Goal: Information Seeking & Learning: Learn about a topic

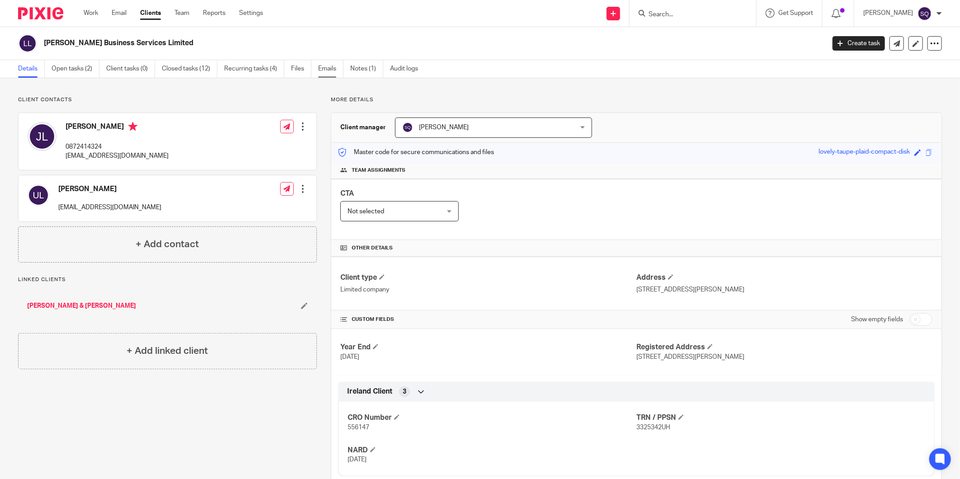
click at [326, 67] on link "Emails" at bounding box center [330, 69] width 25 height 18
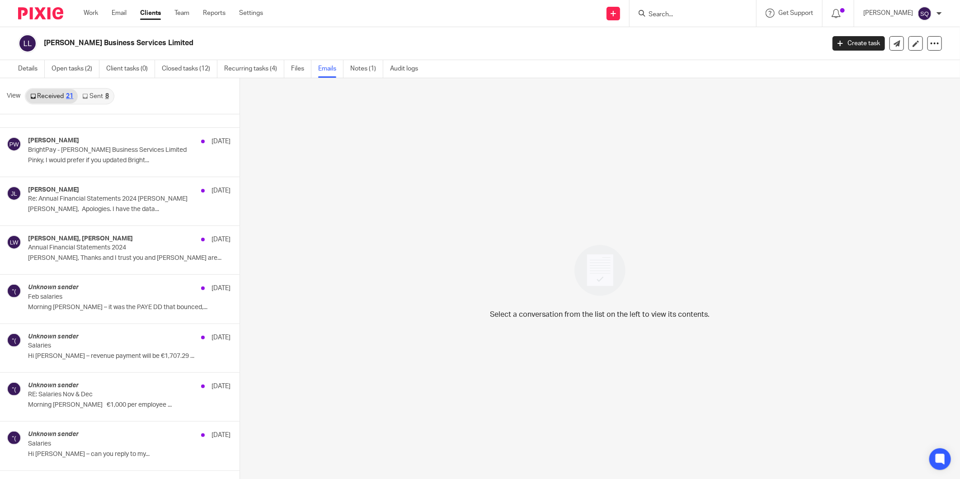
scroll to position [283, 0]
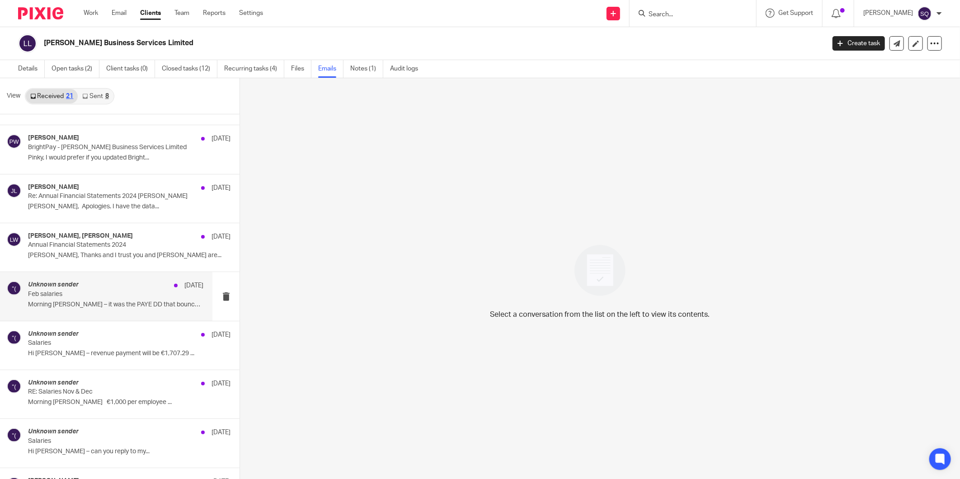
click at [146, 296] on p "Feb salaries" at bounding box center [98, 295] width 140 height 8
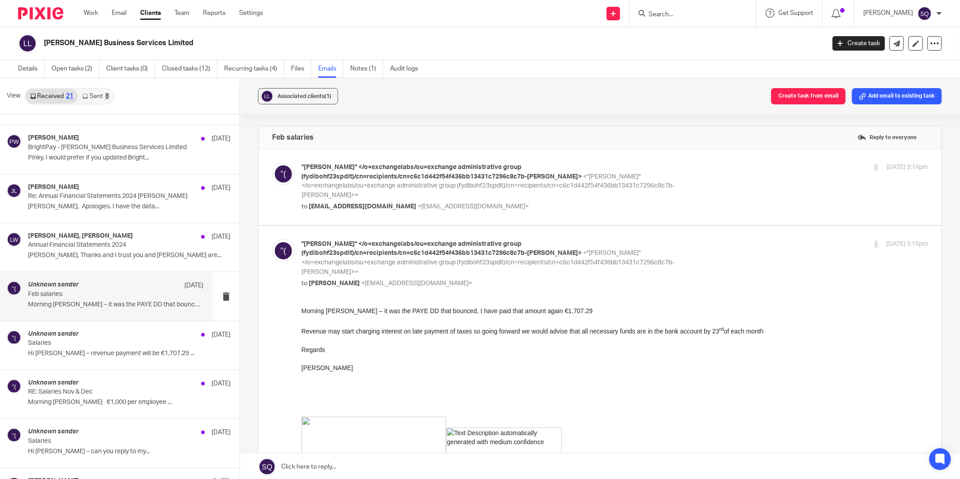
scroll to position [0, 0]
click at [146, 349] on div "Unknown sender 3 Jul Salaries Hi Joe – revenue payment will be €1,707.29 ..." at bounding box center [115, 345] width 175 height 30
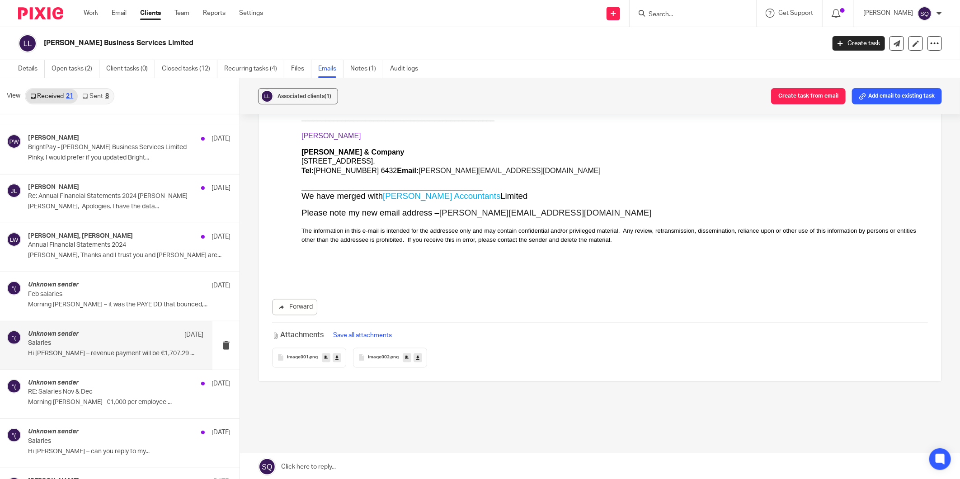
scroll to position [1, 0]
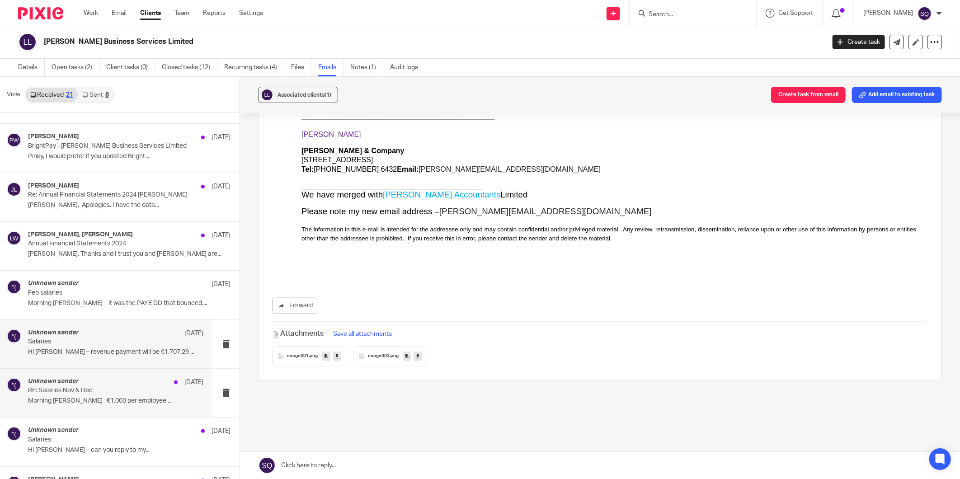
click at [151, 385] on div "Unknown sender 3 Jul" at bounding box center [115, 382] width 175 height 9
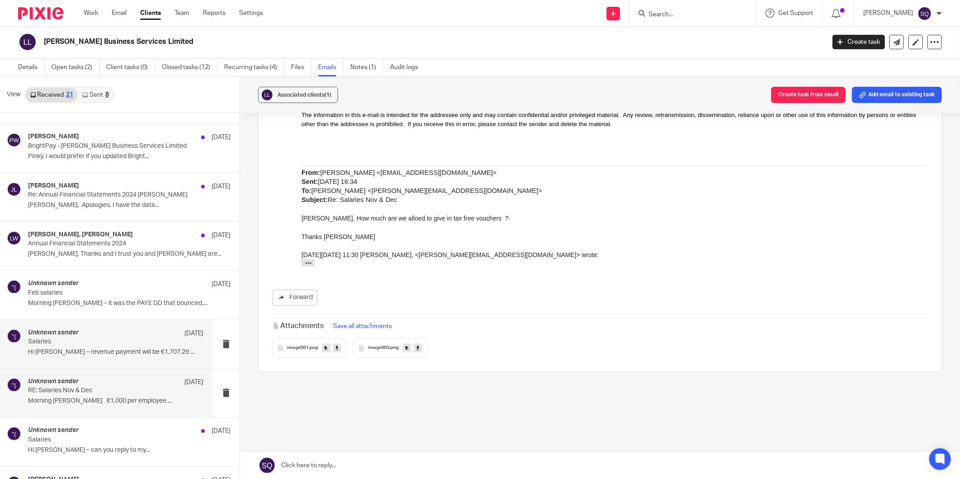
scroll to position [406, 0]
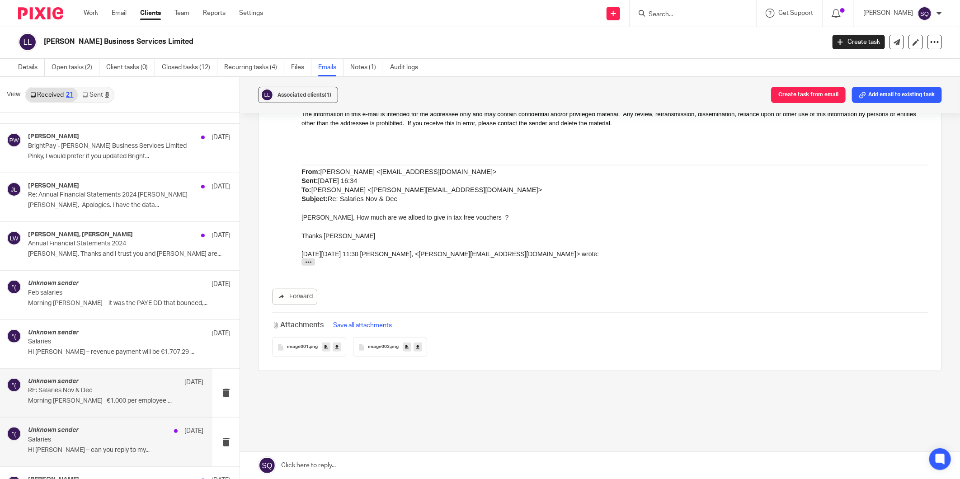
click at [116, 429] on div "Unknown sender 3 Jul" at bounding box center [115, 431] width 175 height 9
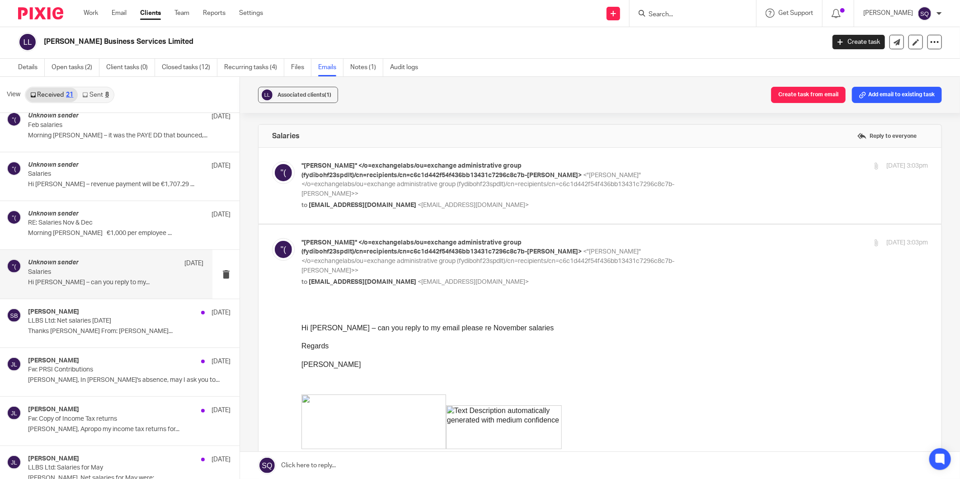
scroll to position [457, 0]
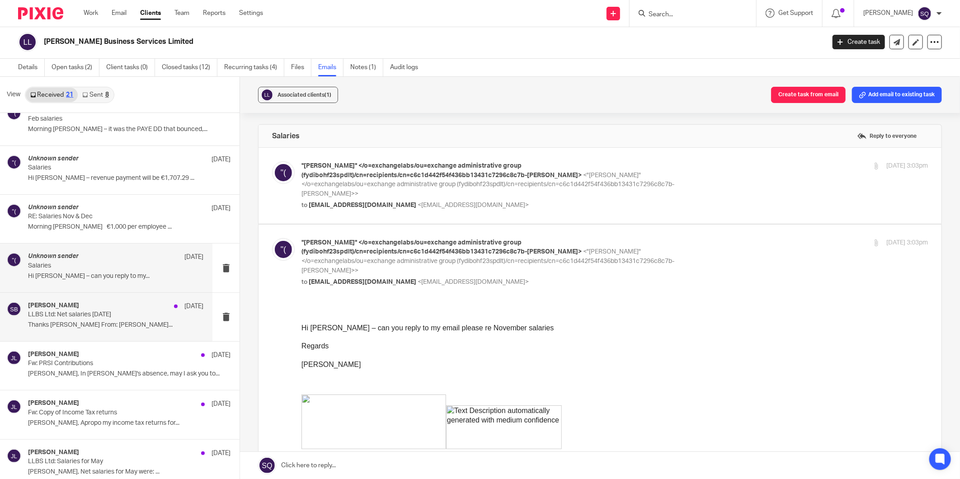
click at [128, 328] on p "Thanks Sandra From: Sandra Berry..." at bounding box center [115, 325] width 175 height 8
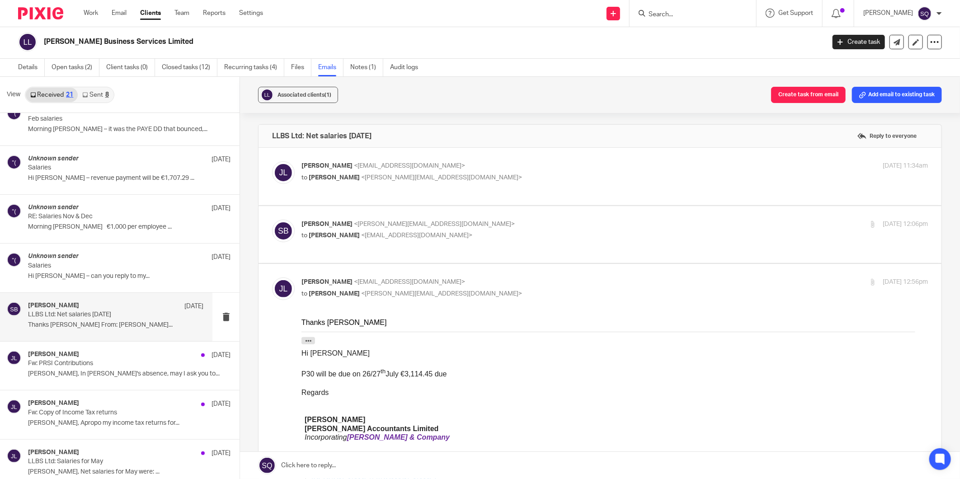
scroll to position [0, 0]
click at [137, 269] on p "Salaries" at bounding box center [98, 266] width 140 height 8
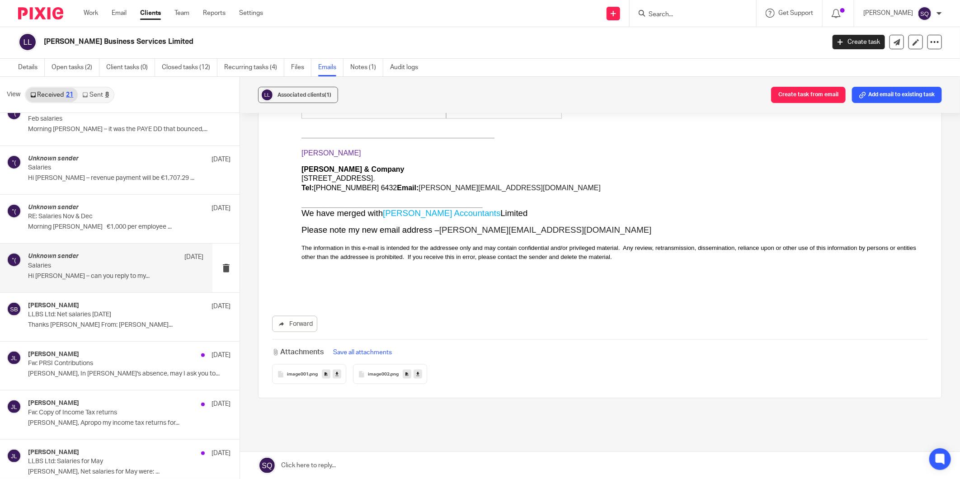
scroll to position [721, 0]
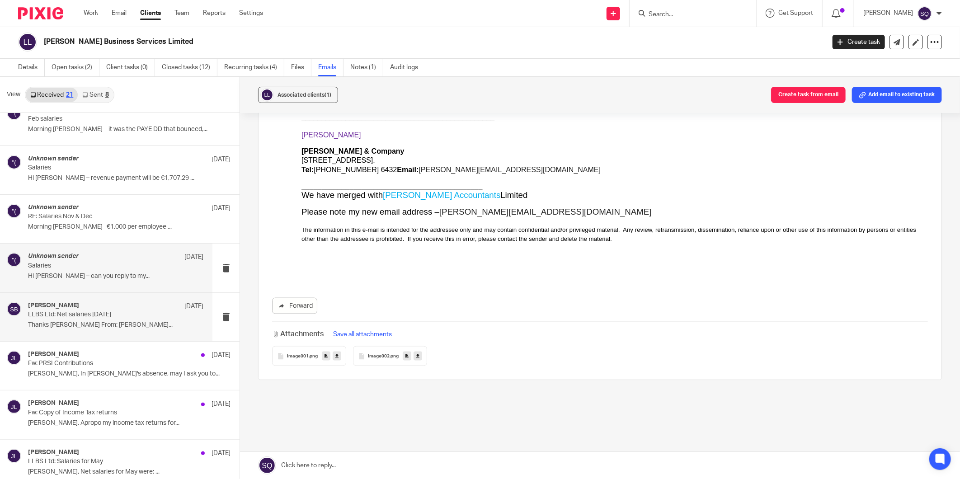
click at [126, 325] on p "Thanks Sandra From: Sandra Berry..." at bounding box center [115, 325] width 175 height 8
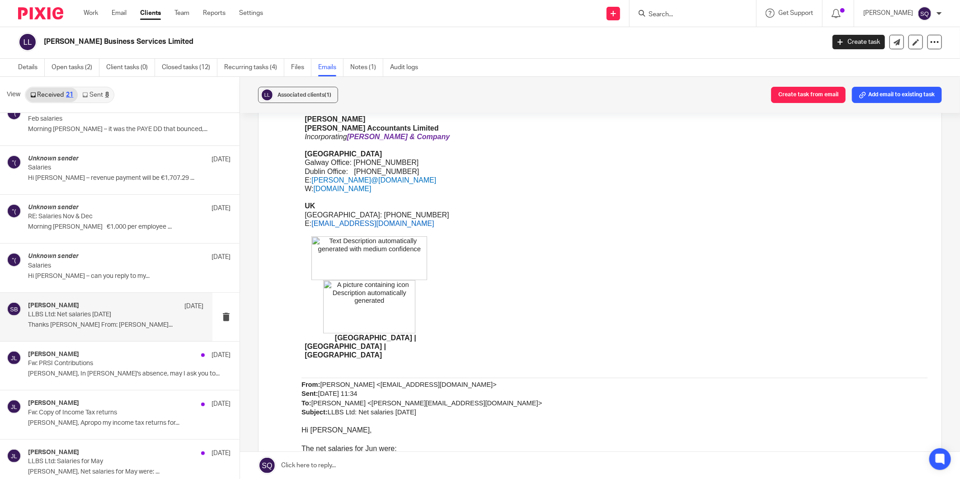
scroll to position [301, 0]
click at [61, 354] on h4 "[PERSON_NAME]" at bounding box center [53, 355] width 51 height 8
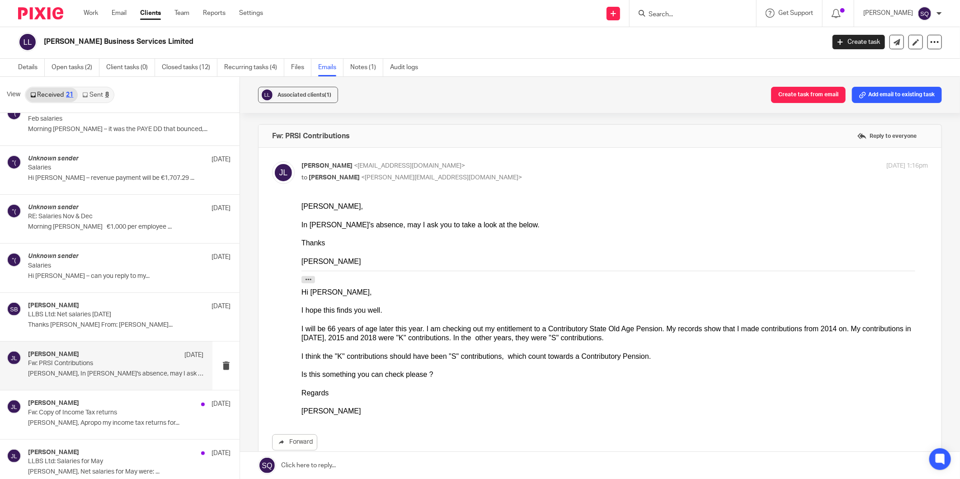
scroll to position [0, 0]
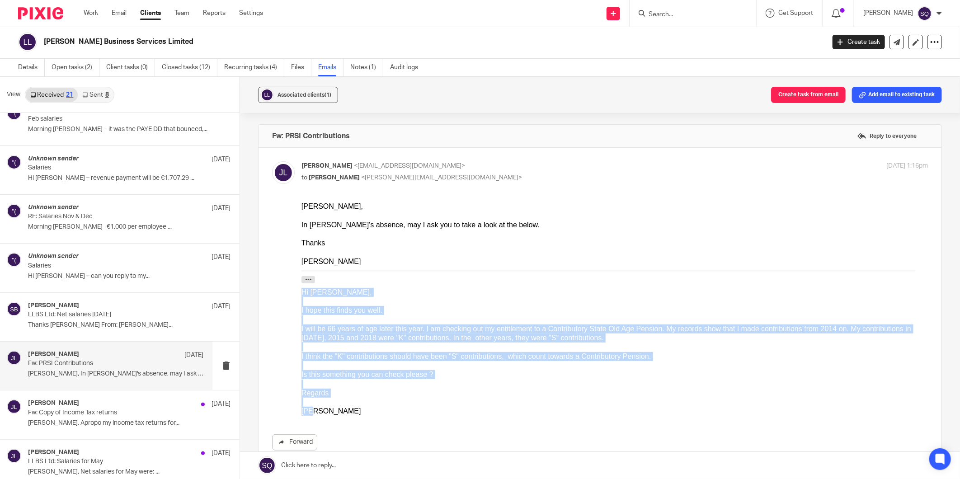
drag, startPoint x: 302, startPoint y: 293, endPoint x: 323, endPoint y: 406, distance: 114.9
click at [323, 406] on div "Hi Liam, I hope this finds you well. I will be 66 years of age later this year.…" at bounding box center [614, 352] width 627 height 128
copy div "Hi Liam, I hope this finds you well. I will be 66 years of age later this year.…"
click at [419, 289] on div "Hi Liam," at bounding box center [614, 292] width 627 height 9
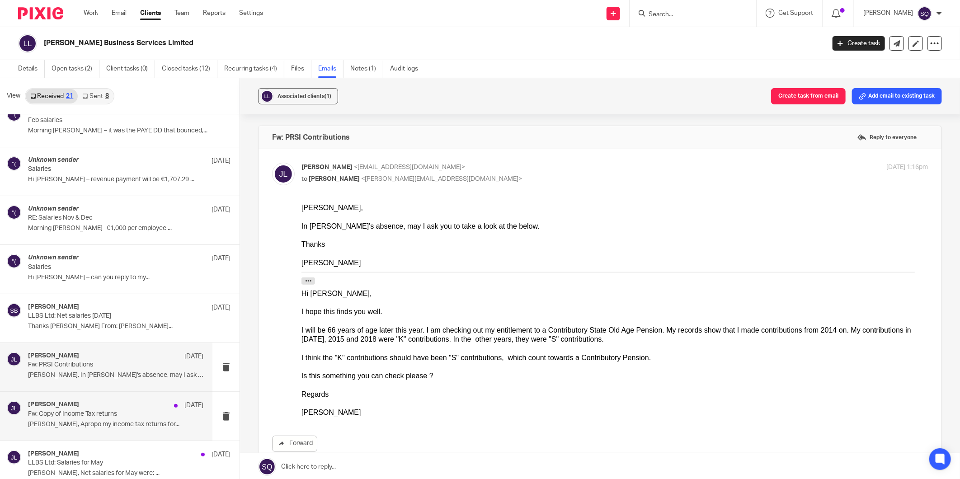
click at [122, 402] on div "Joseph Lenihan 27 Jun" at bounding box center [115, 405] width 175 height 9
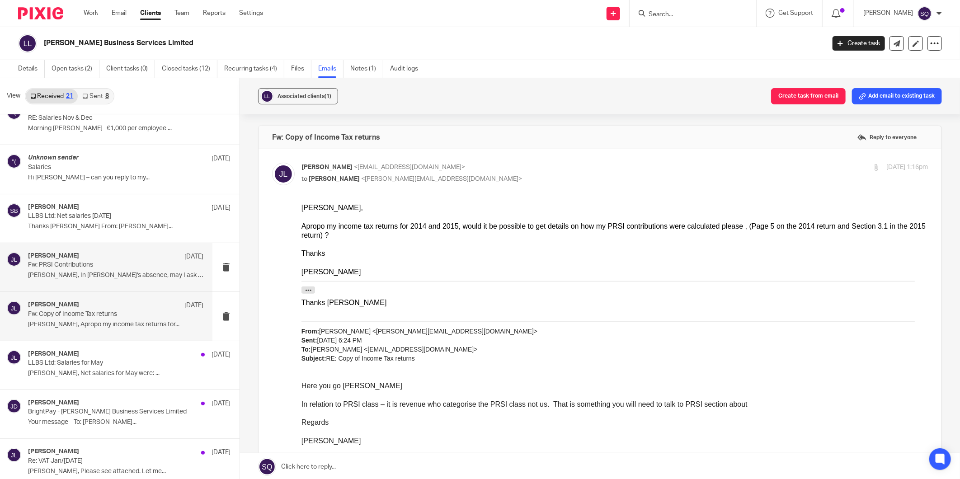
scroll to position [557, 0]
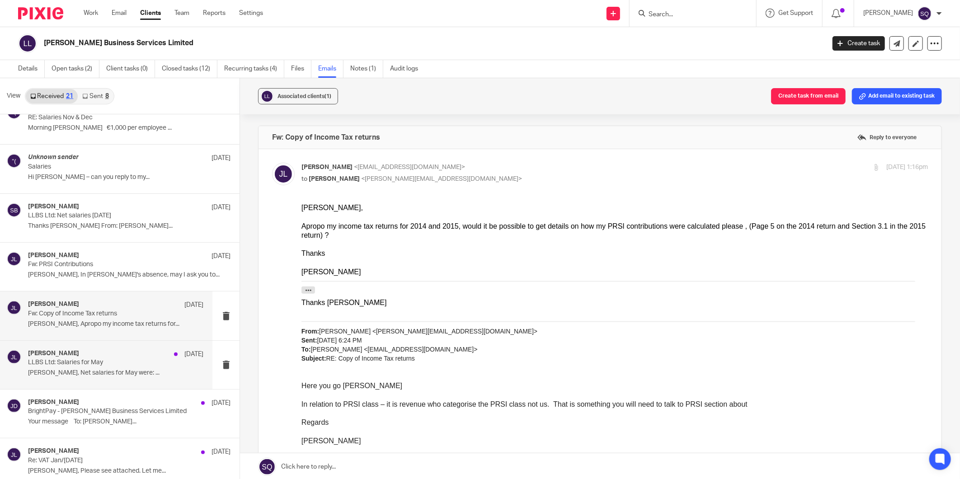
click at [107, 352] on div "Joseph Lenihan 23 Jun" at bounding box center [115, 354] width 175 height 9
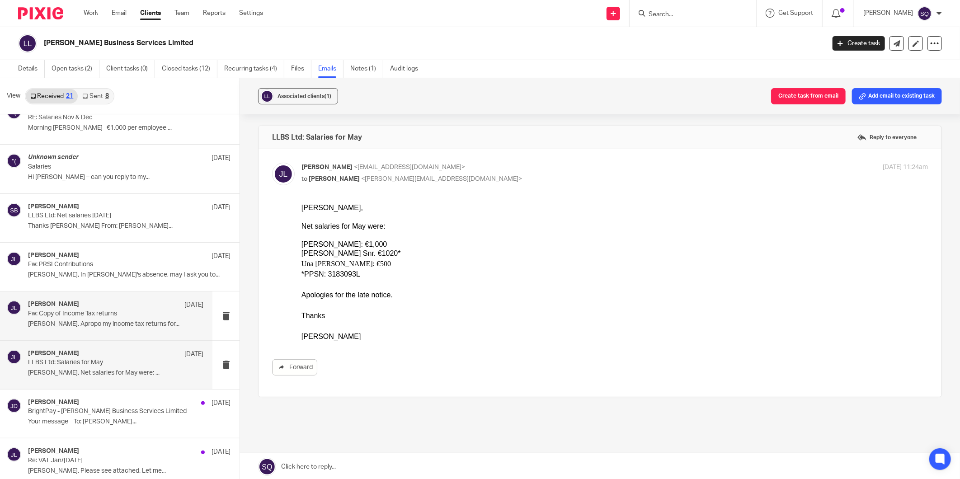
scroll to position [608, 0]
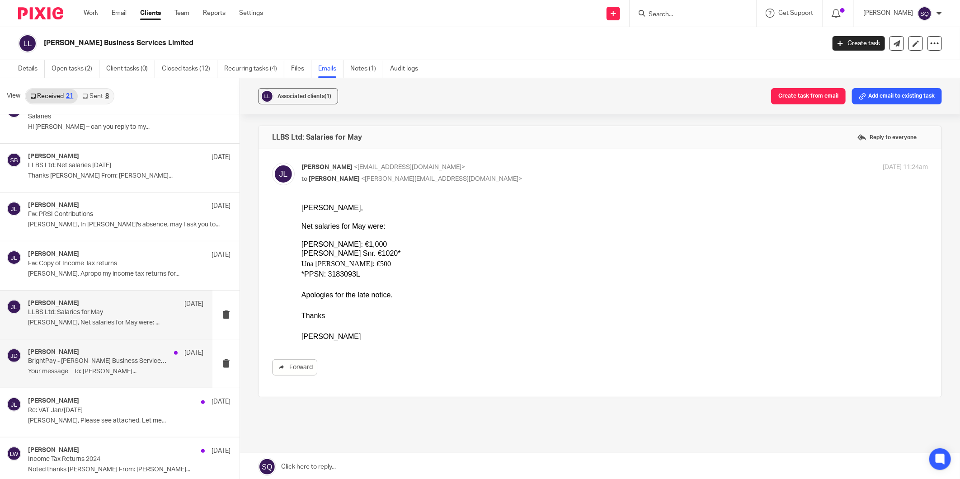
click at [119, 349] on div "Jade Devenney 13 Jun" at bounding box center [115, 353] width 175 height 9
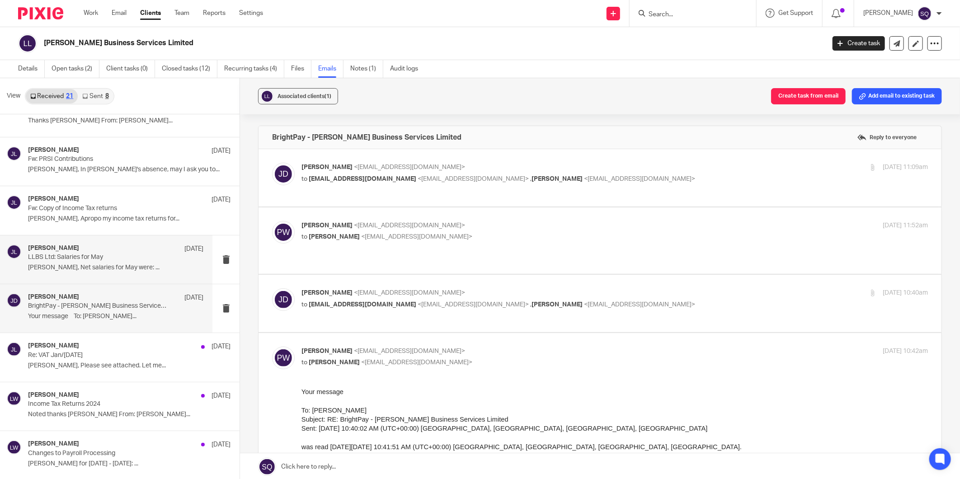
scroll to position [663, 0]
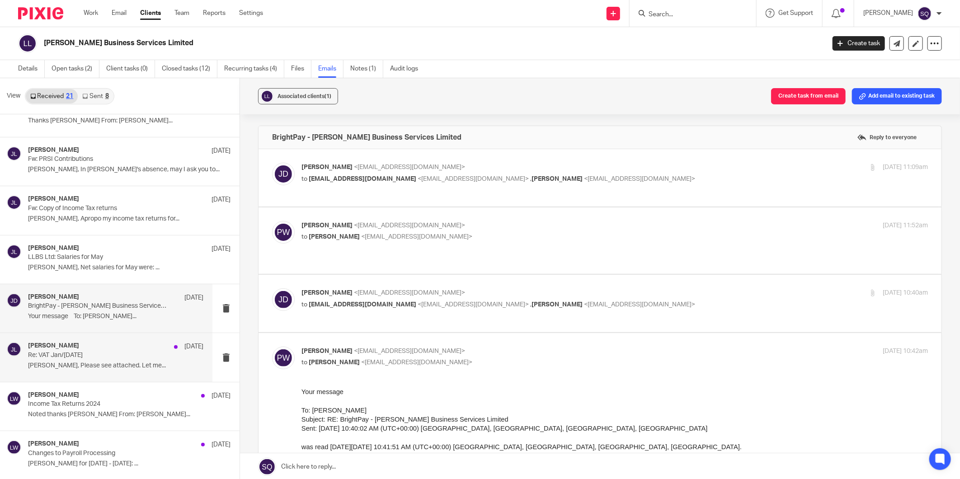
click at [83, 354] on p "Re: VAT Jan/Apr 2025" at bounding box center [98, 356] width 140 height 8
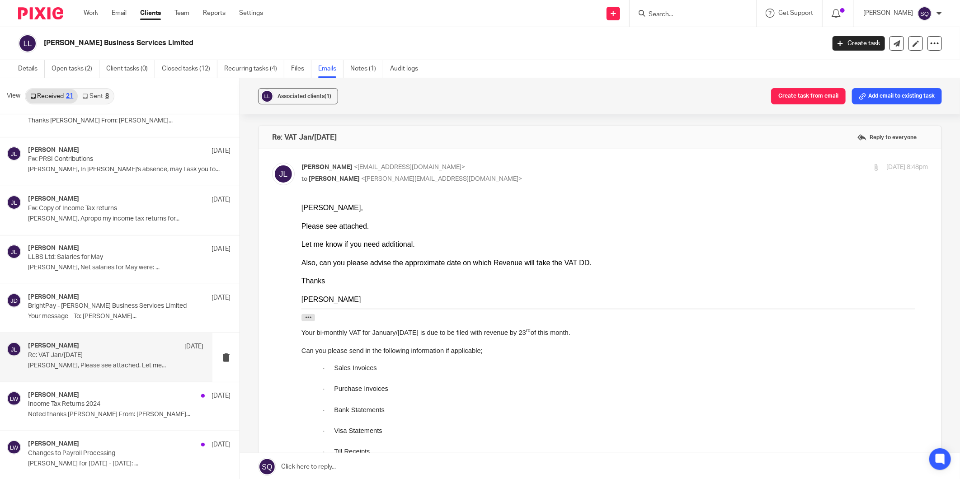
scroll to position [1, 0]
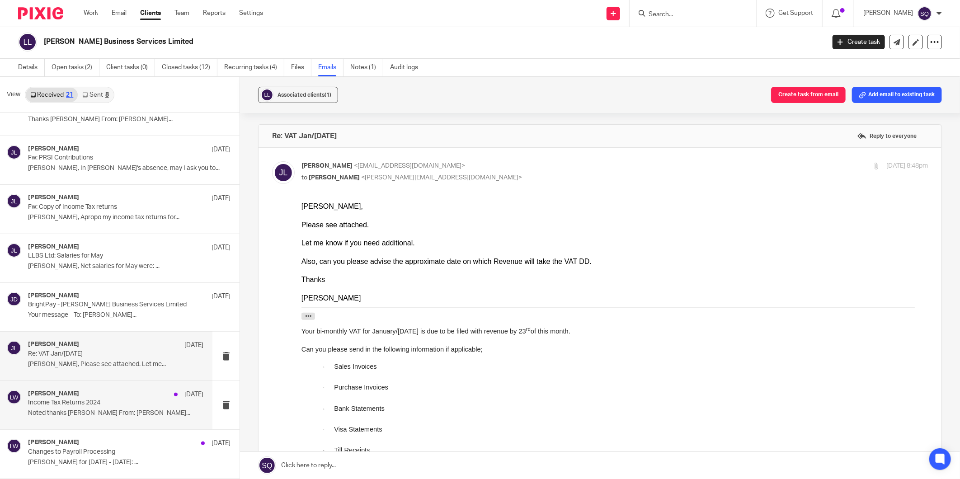
click at [112, 397] on div "Liam Whelan 1 May" at bounding box center [115, 394] width 175 height 9
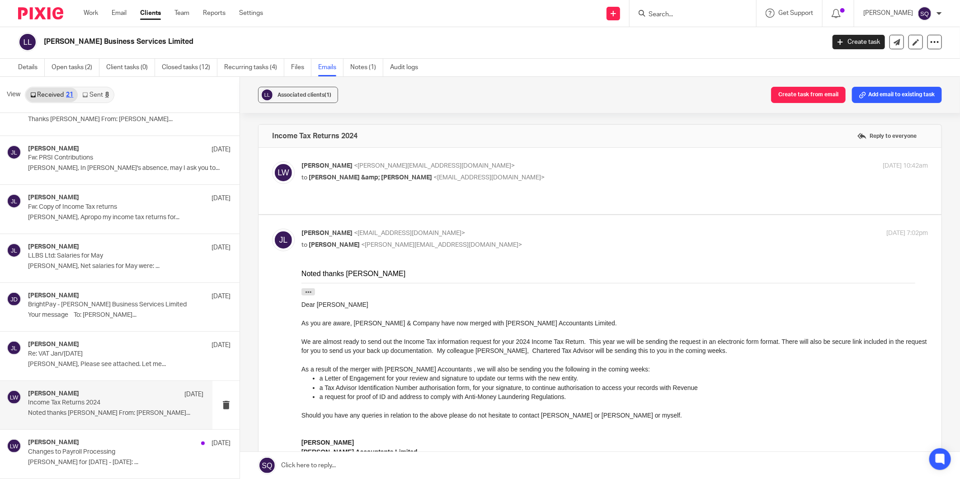
scroll to position [50, 0]
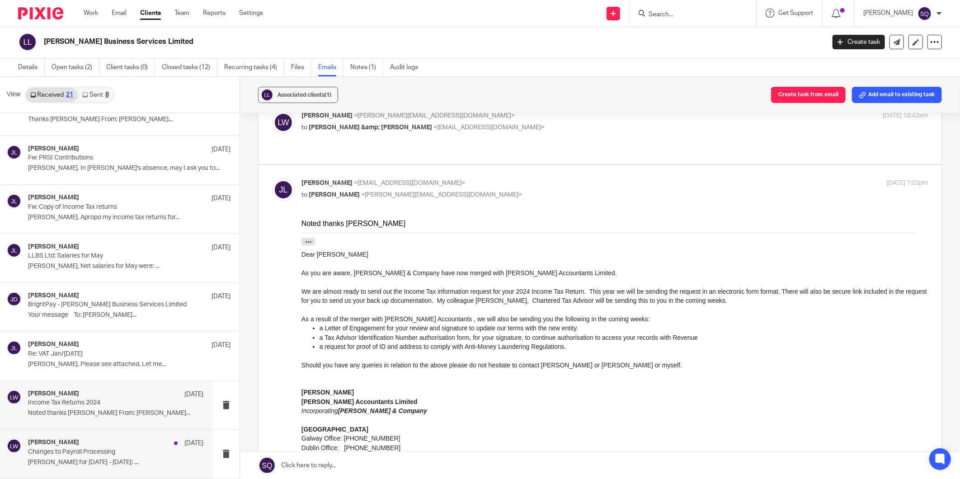
click at [118, 444] on div "Liam Whelan 6 Mar" at bounding box center [115, 443] width 175 height 9
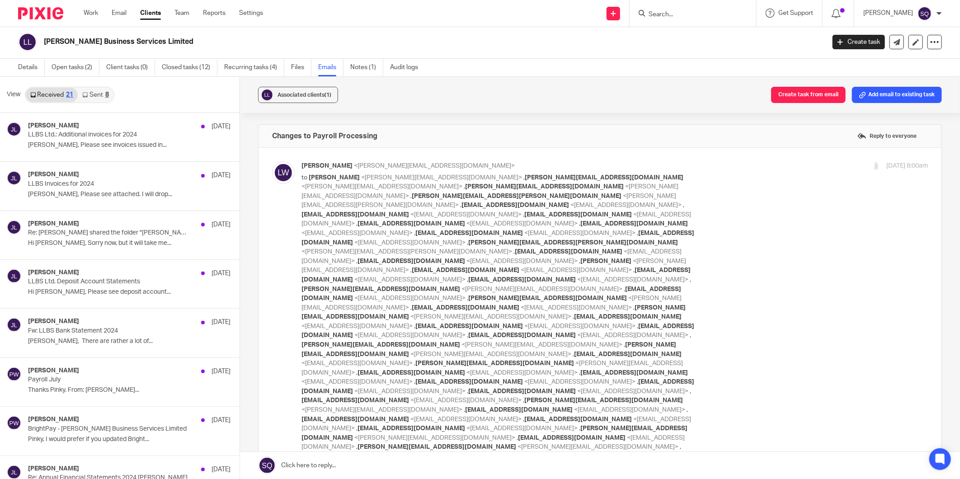
scroll to position [0, 0]
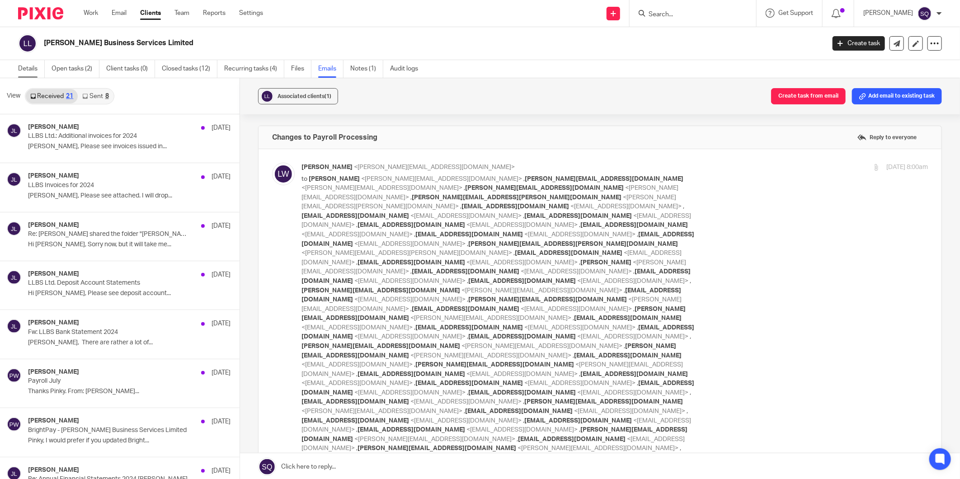
click at [29, 65] on link "Details" at bounding box center [31, 69] width 27 height 18
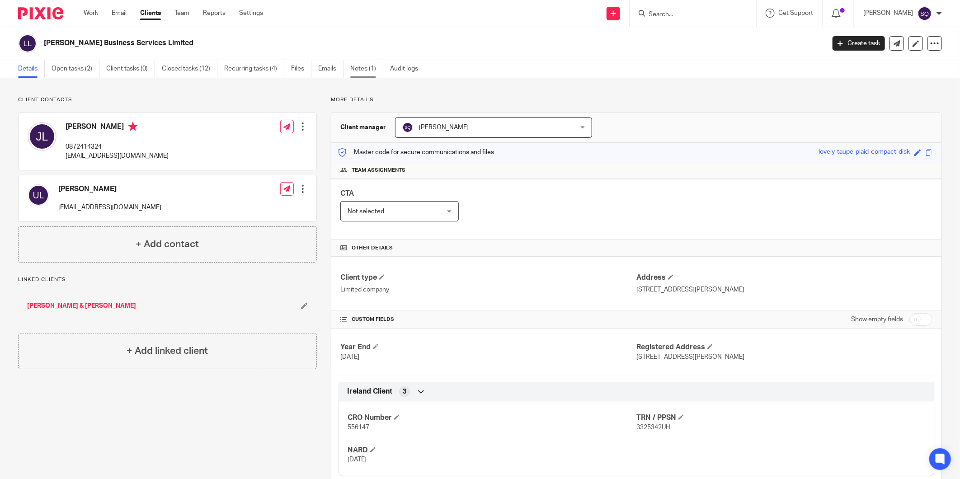
click at [371, 69] on link "Notes (1)" at bounding box center [366, 69] width 33 height 18
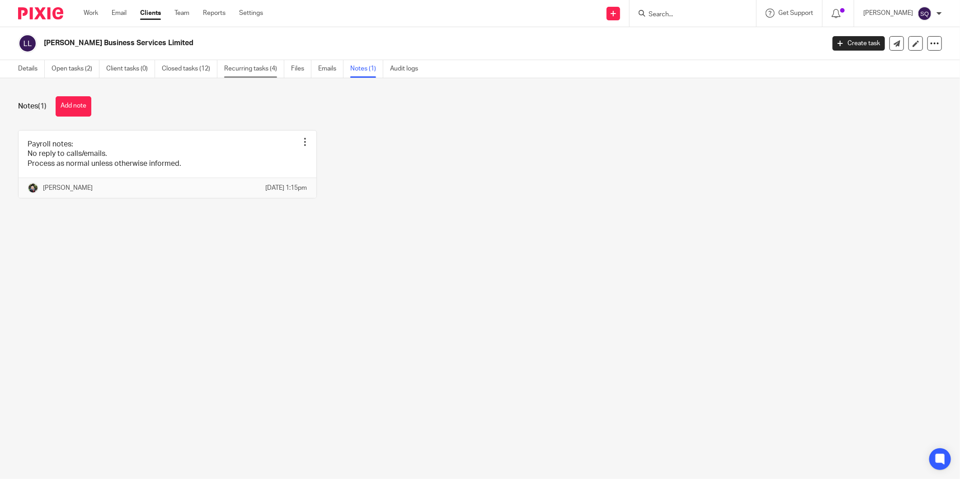
click at [267, 66] on link "Recurring tasks (4)" at bounding box center [254, 69] width 60 height 18
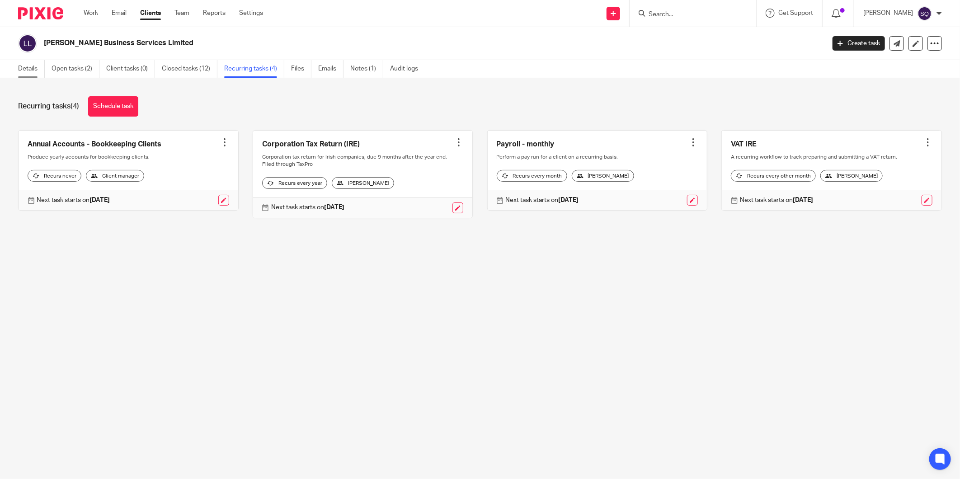
click at [19, 68] on link "Details" at bounding box center [31, 69] width 27 height 18
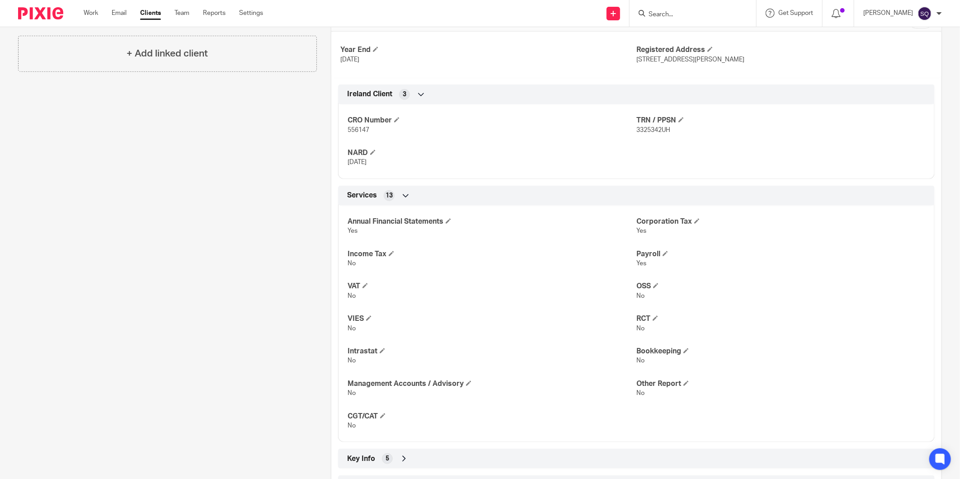
scroll to position [340, 0]
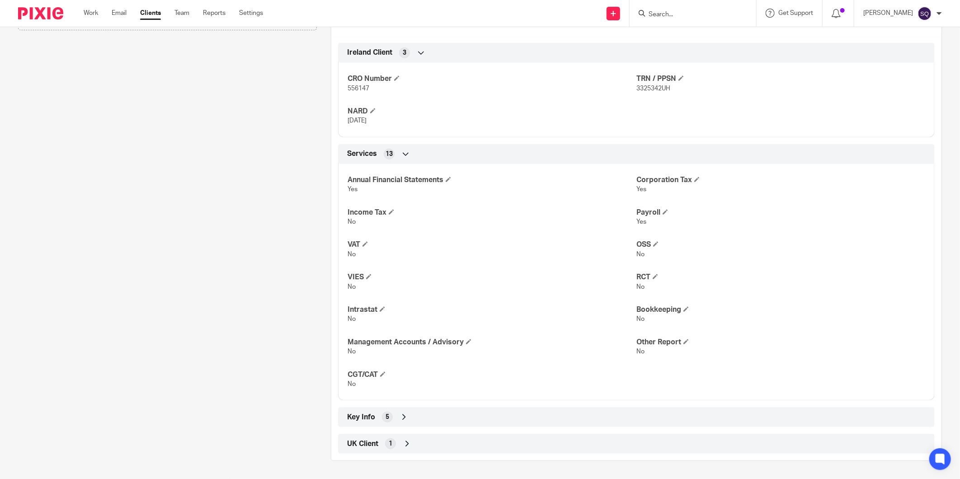
click at [365, 415] on span "Key Info" at bounding box center [361, 417] width 28 height 9
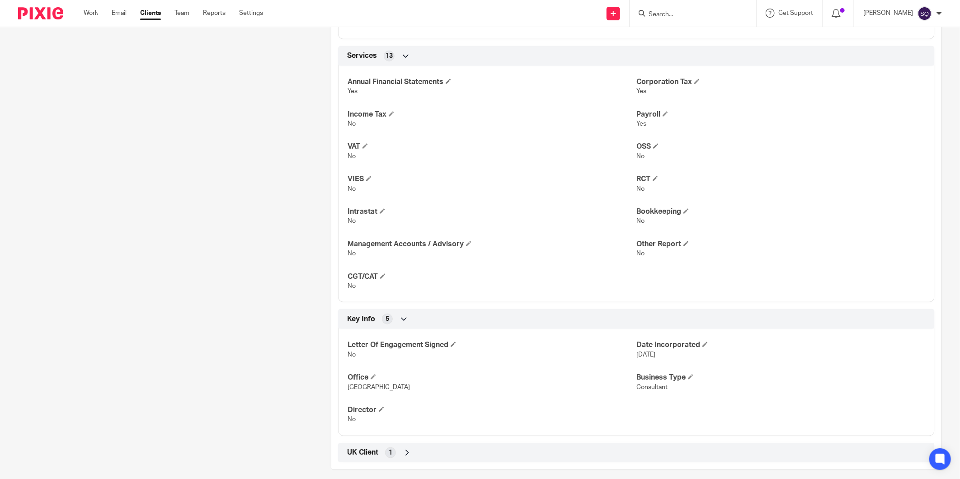
scroll to position [447, 0]
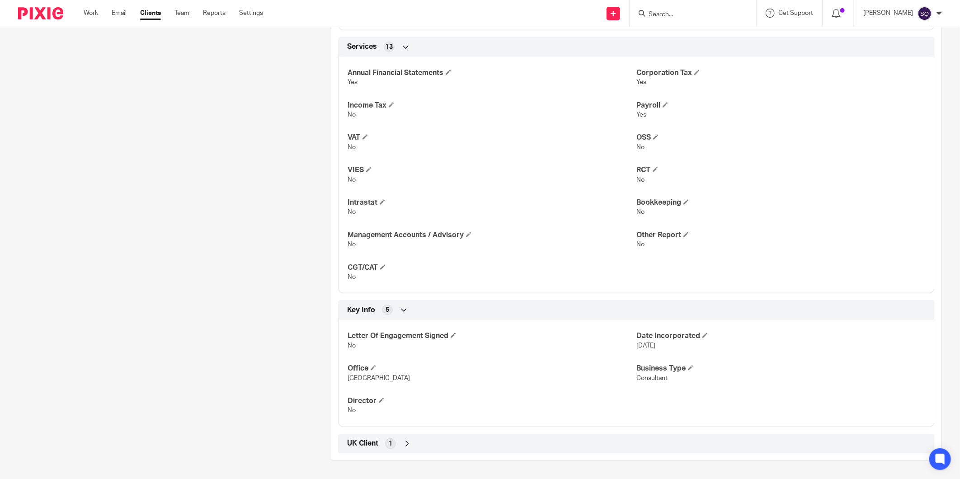
click at [371, 445] on span "UK Client" at bounding box center [362, 443] width 31 height 9
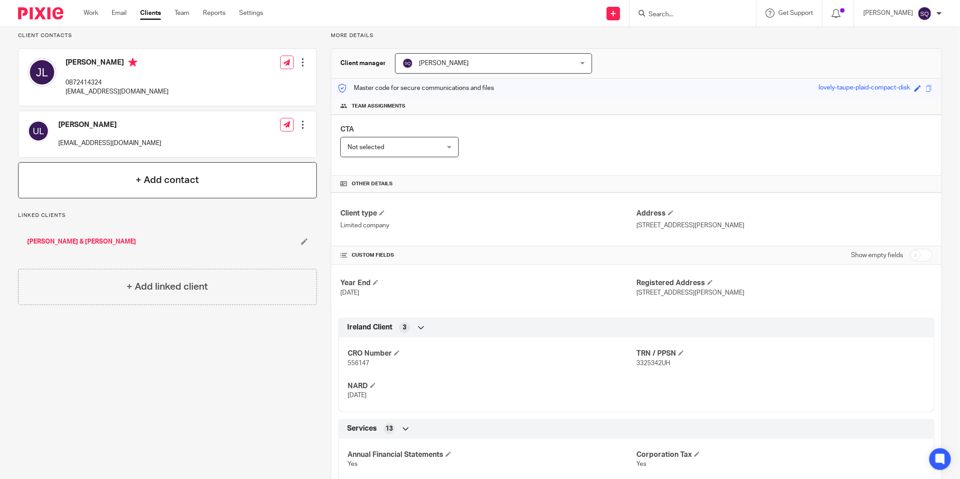
scroll to position [0, 0]
